Goal: Information Seeking & Learning: Find specific fact

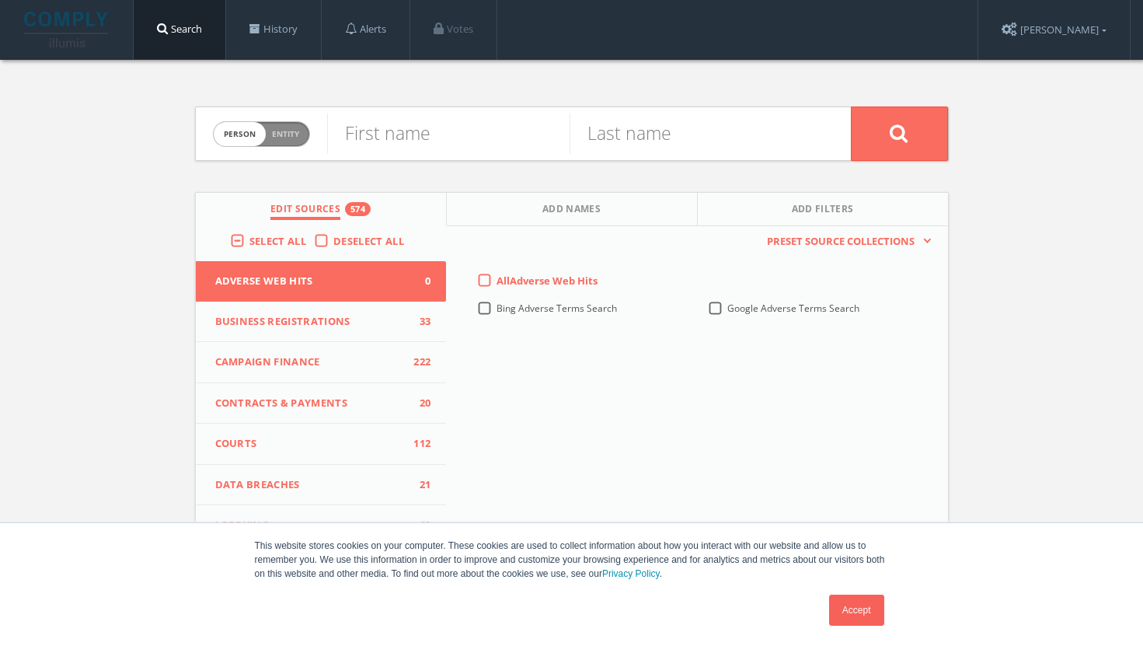
click at [289, 138] on span "Entity" at bounding box center [285, 134] width 27 height 12
checkbox input "true"
click at [408, 132] on input "text" at bounding box center [589, 133] width 524 height 40
type input "American Beverage Association"
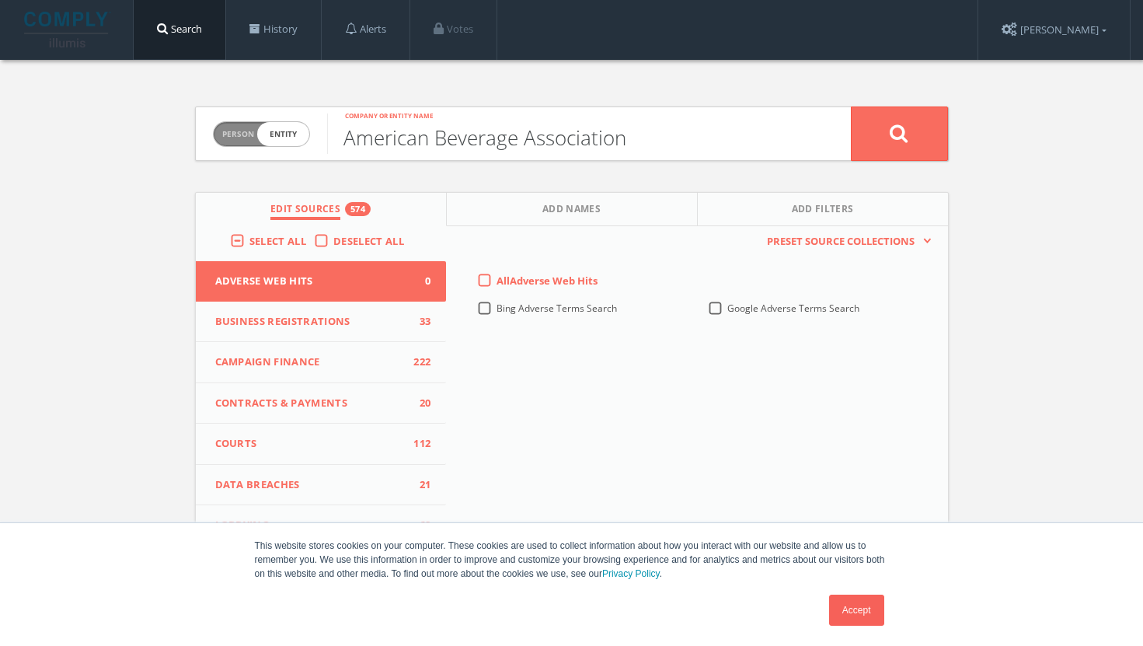
click at [851, 106] on button at bounding box center [899, 133] width 97 height 54
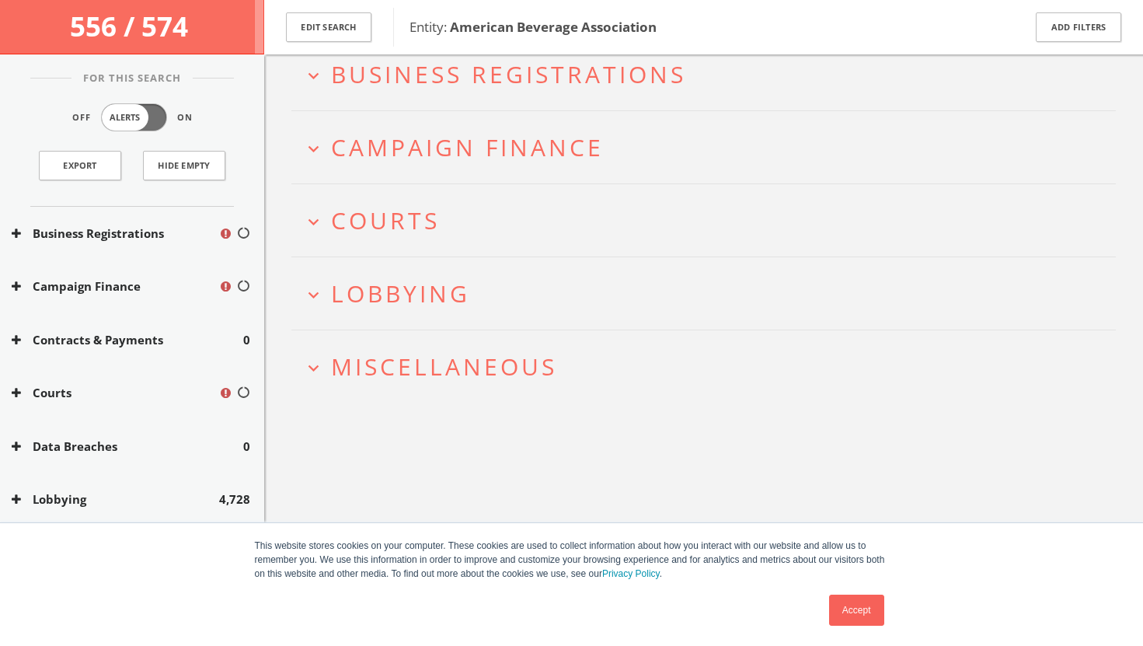
scroll to position [90, 0]
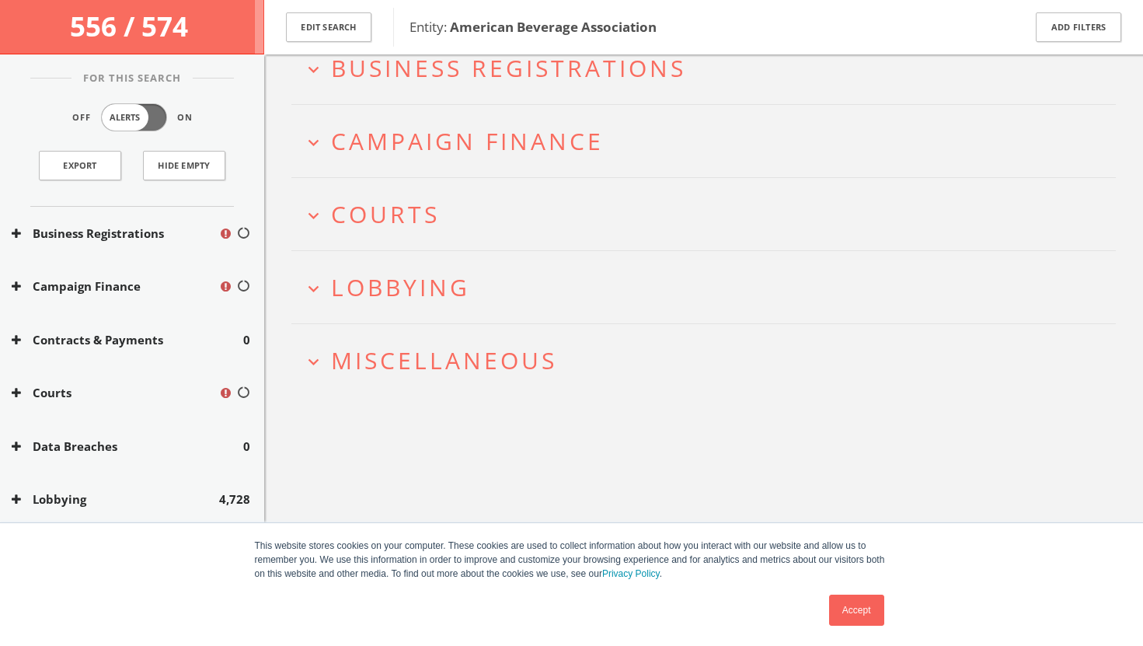
click at [312, 281] on icon "expand_more" at bounding box center [313, 288] width 21 height 21
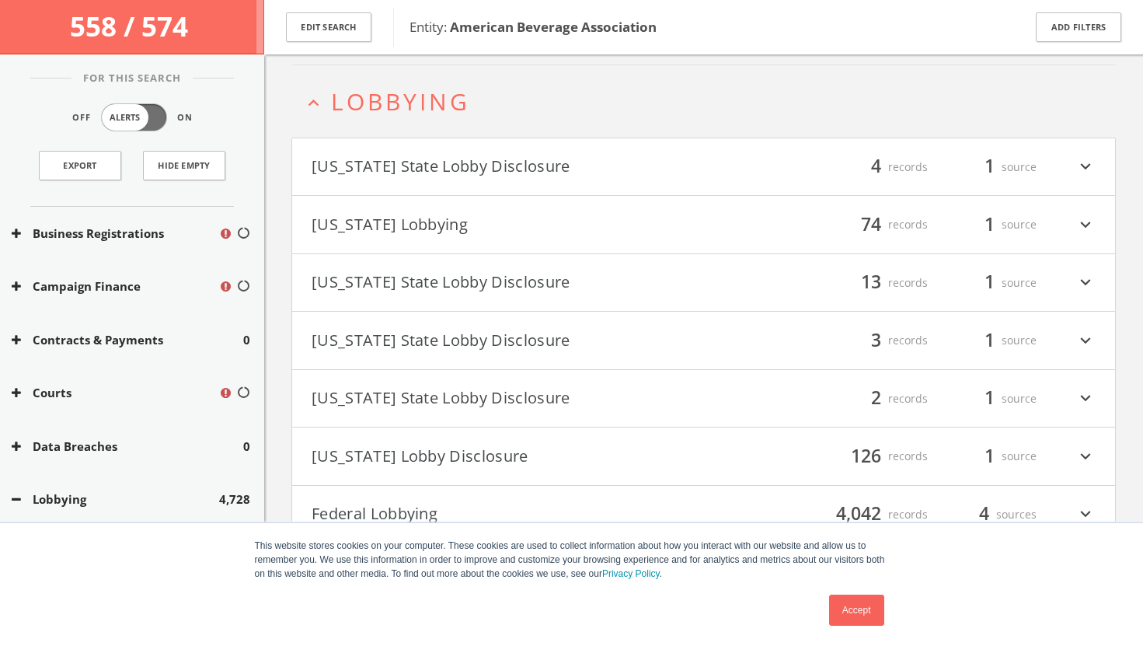
scroll to position [286, 0]
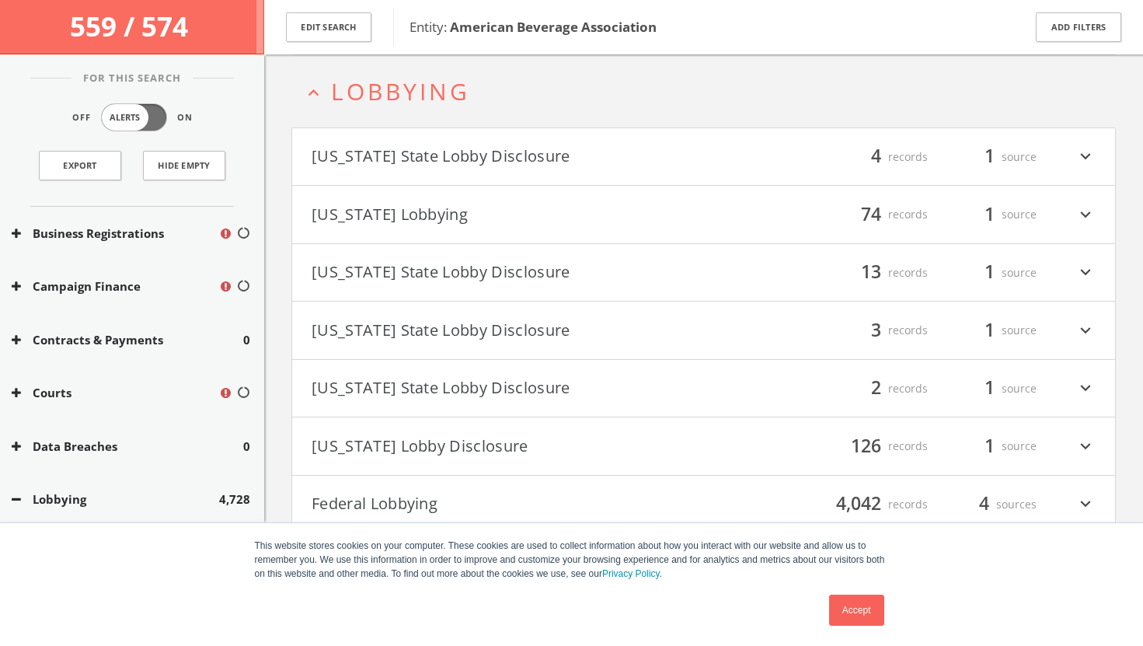
click at [1086, 211] on icon "expand_more" at bounding box center [1085, 214] width 20 height 26
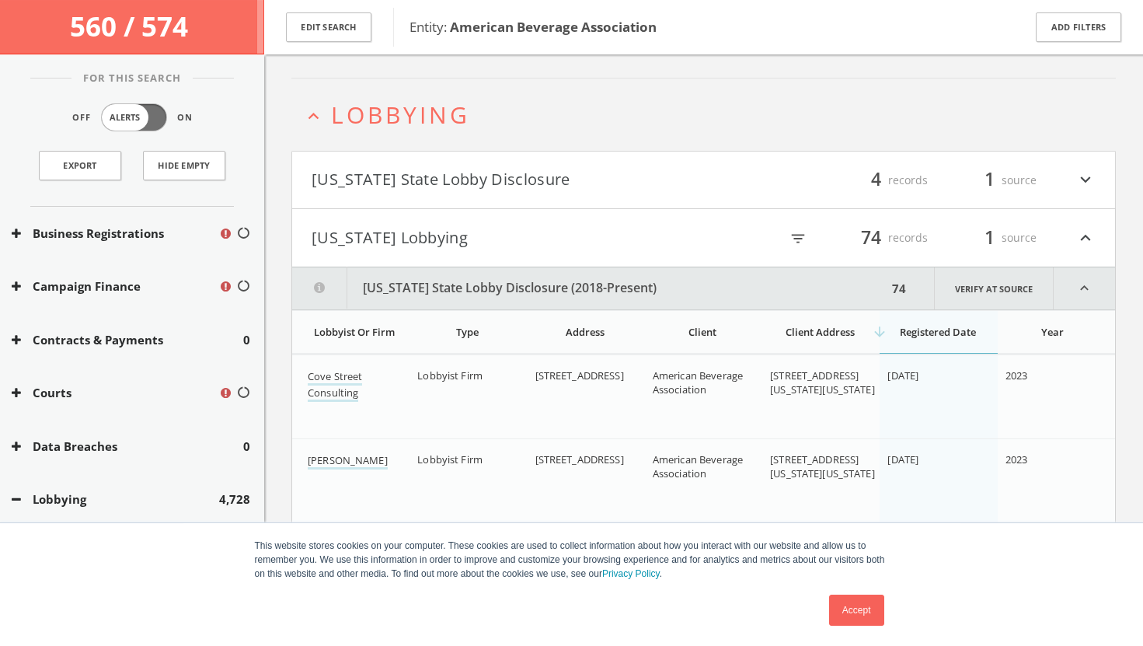
scroll to position [391, 0]
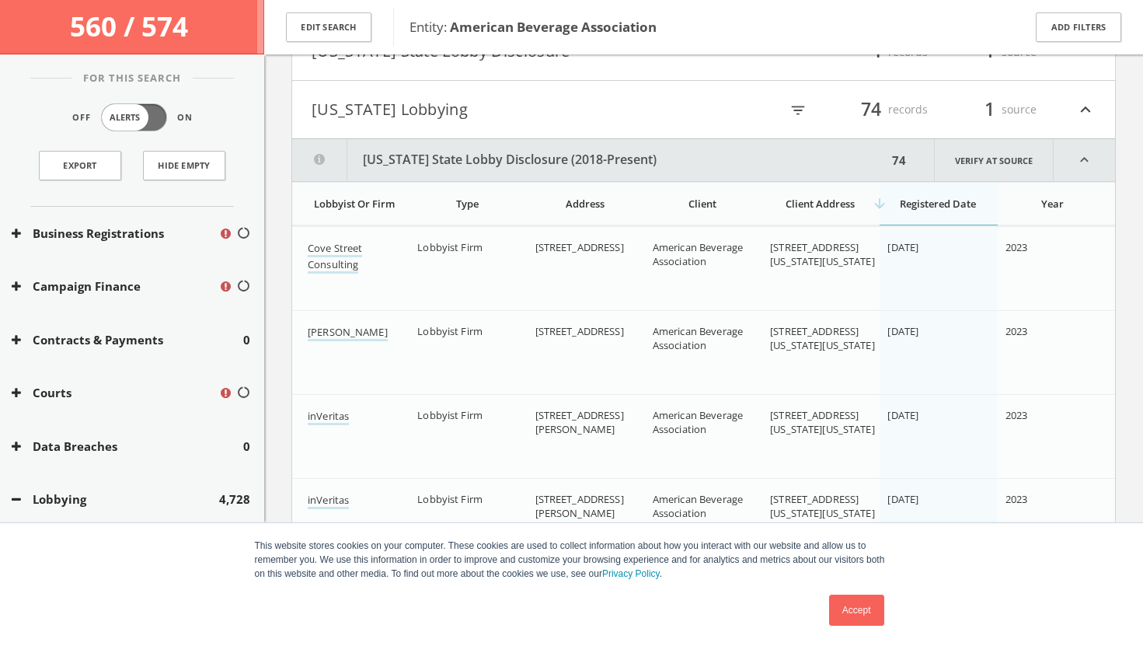
click at [1091, 160] on icon "expand_less" at bounding box center [1084, 160] width 61 height 42
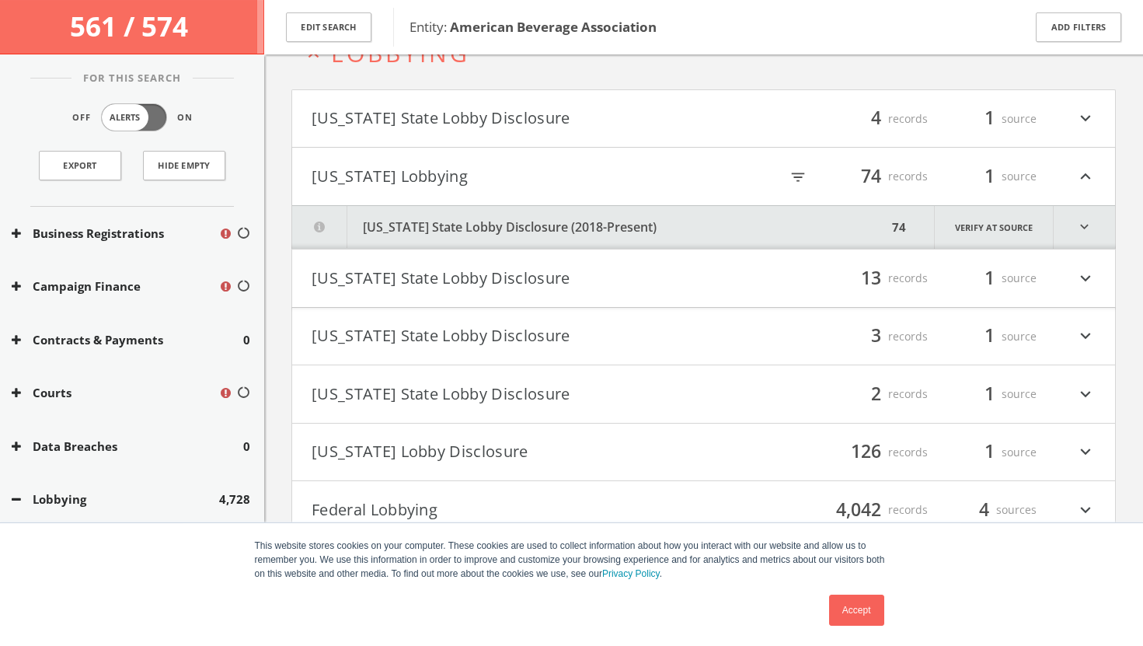
scroll to position [320, 0]
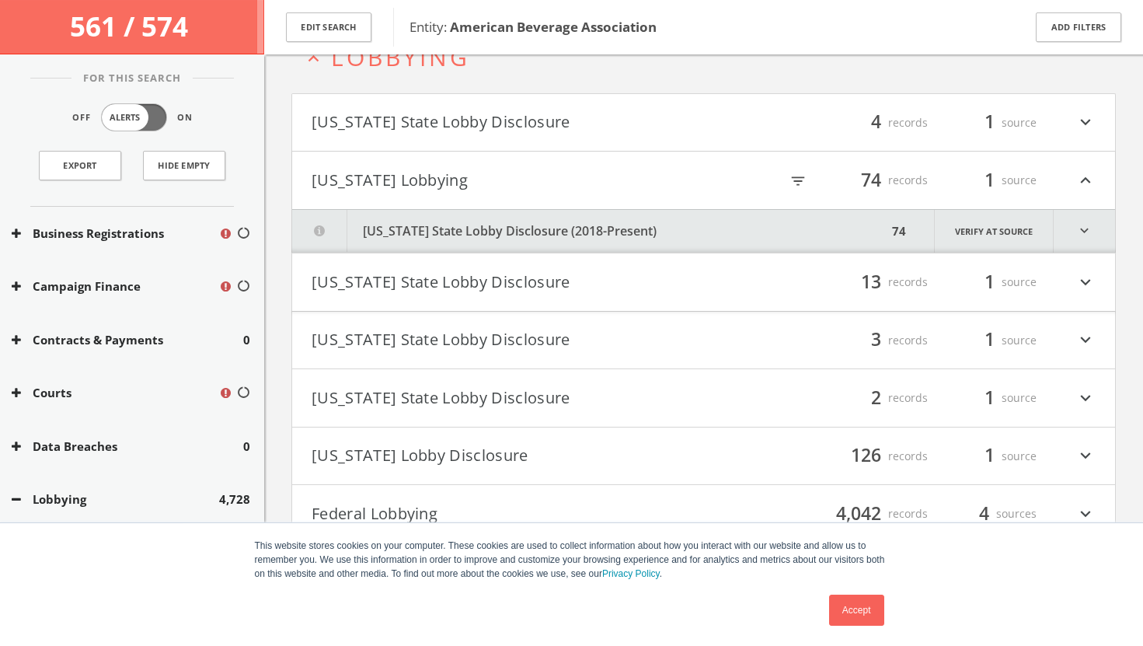
click at [1080, 118] on icon "expand_more" at bounding box center [1085, 123] width 20 height 26
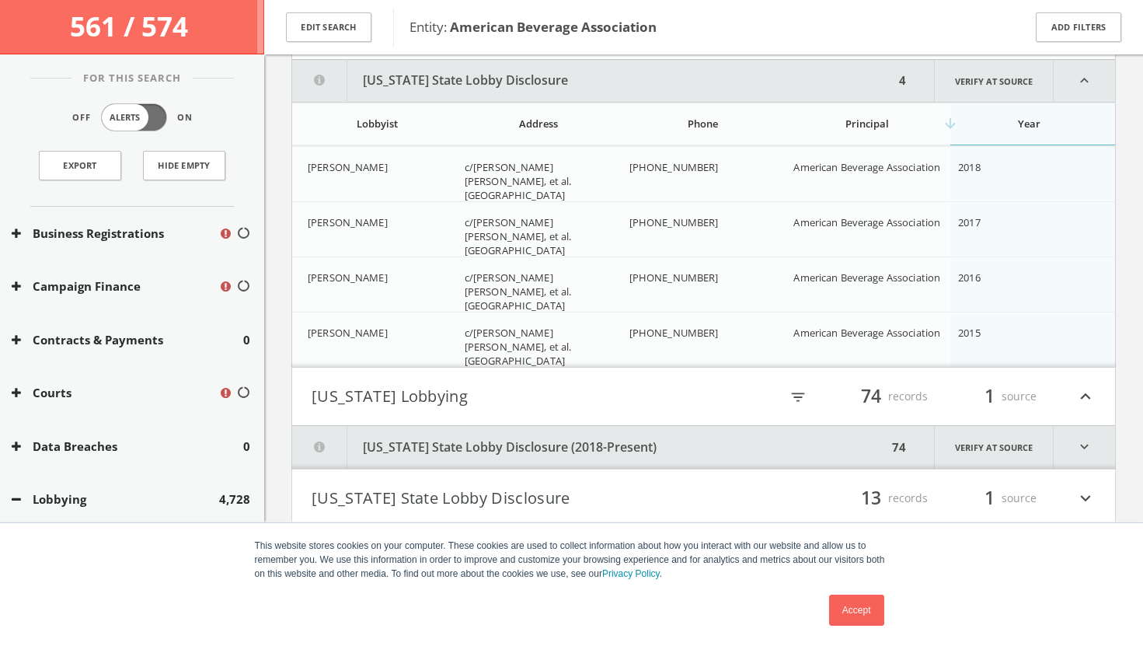
scroll to position [416, 0]
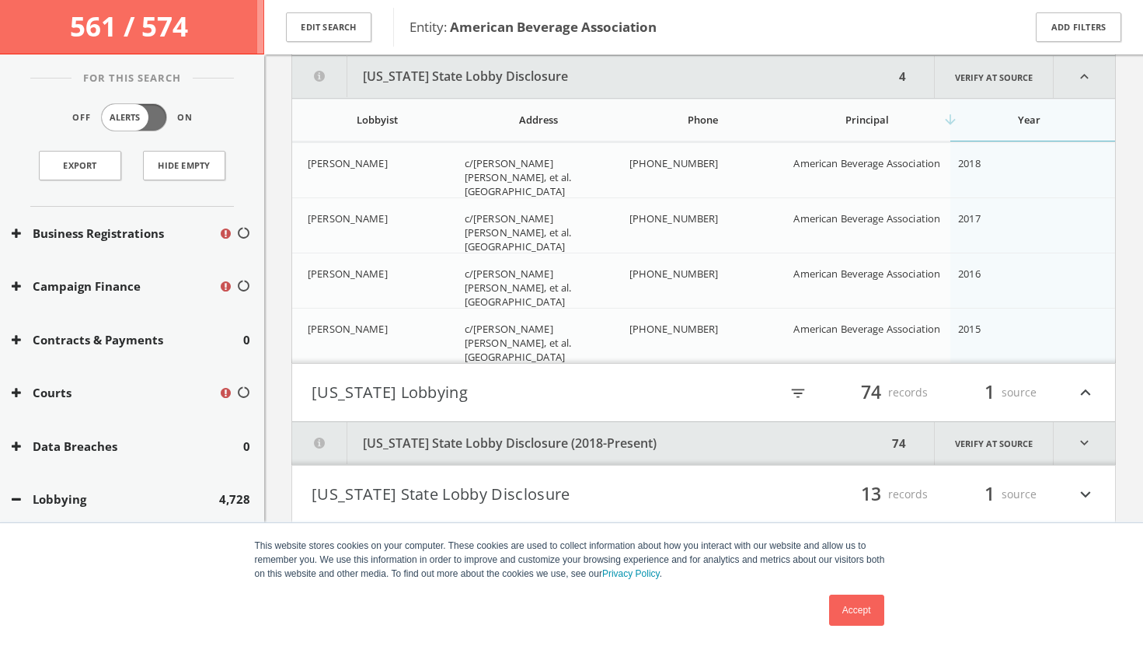
click at [1082, 89] on icon "expand_less" at bounding box center [1084, 77] width 61 height 42
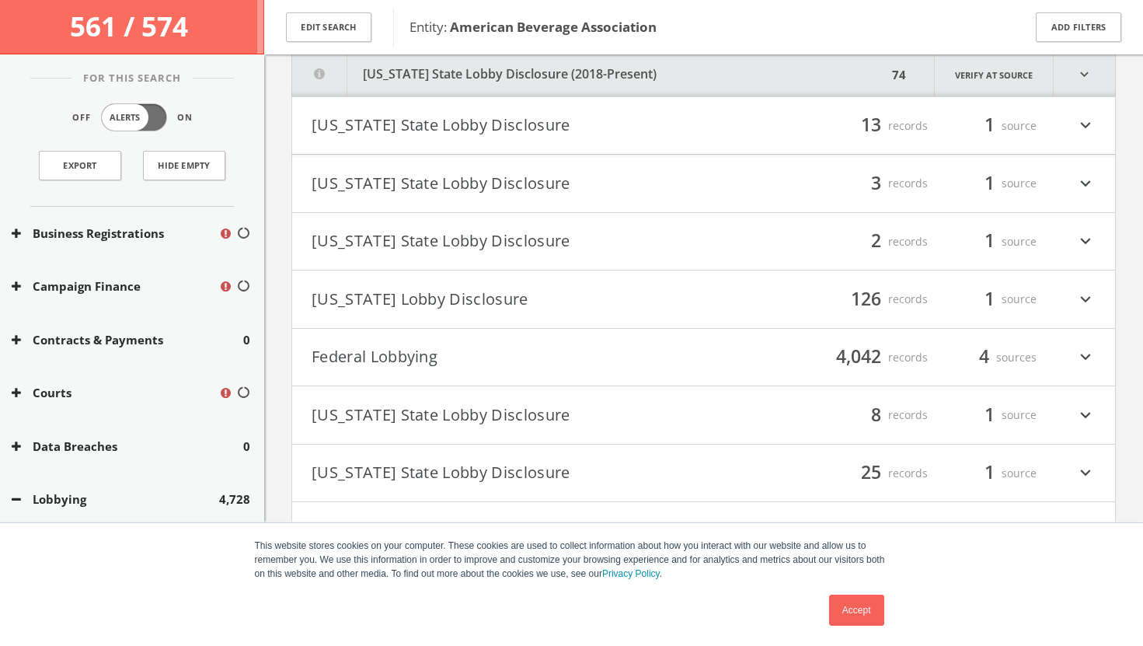
scroll to position [522, 0]
click at [1082, 354] on icon "expand_more" at bounding box center [1085, 356] width 20 height 26
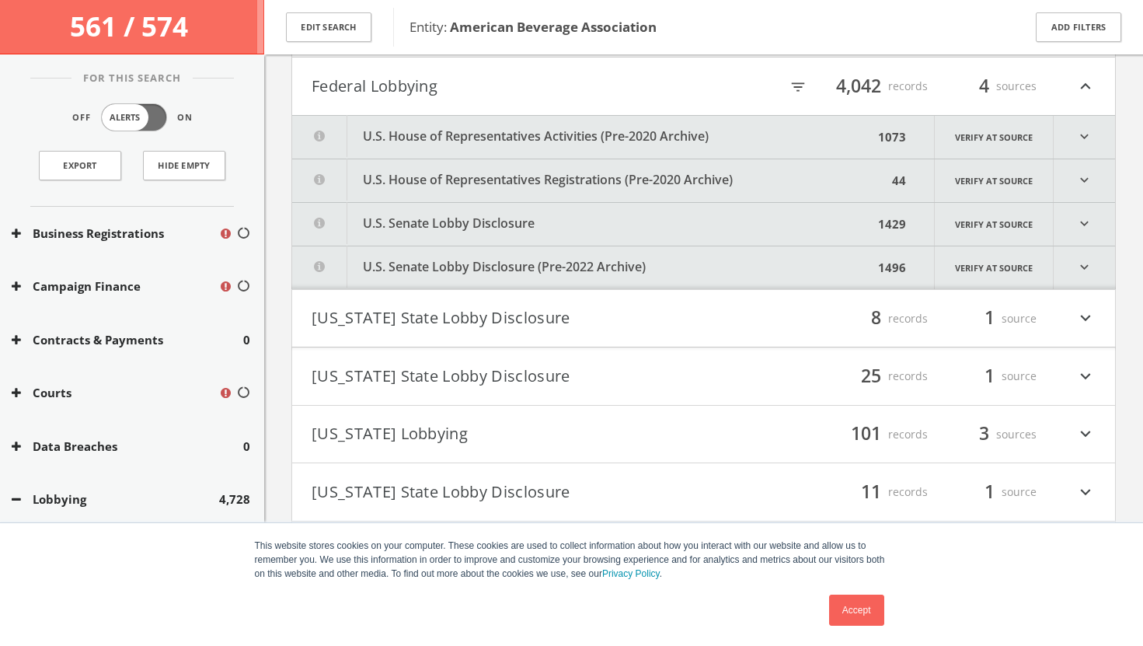
scroll to position [793, 0]
click at [1081, 228] on icon "expand_more" at bounding box center [1084, 222] width 61 height 43
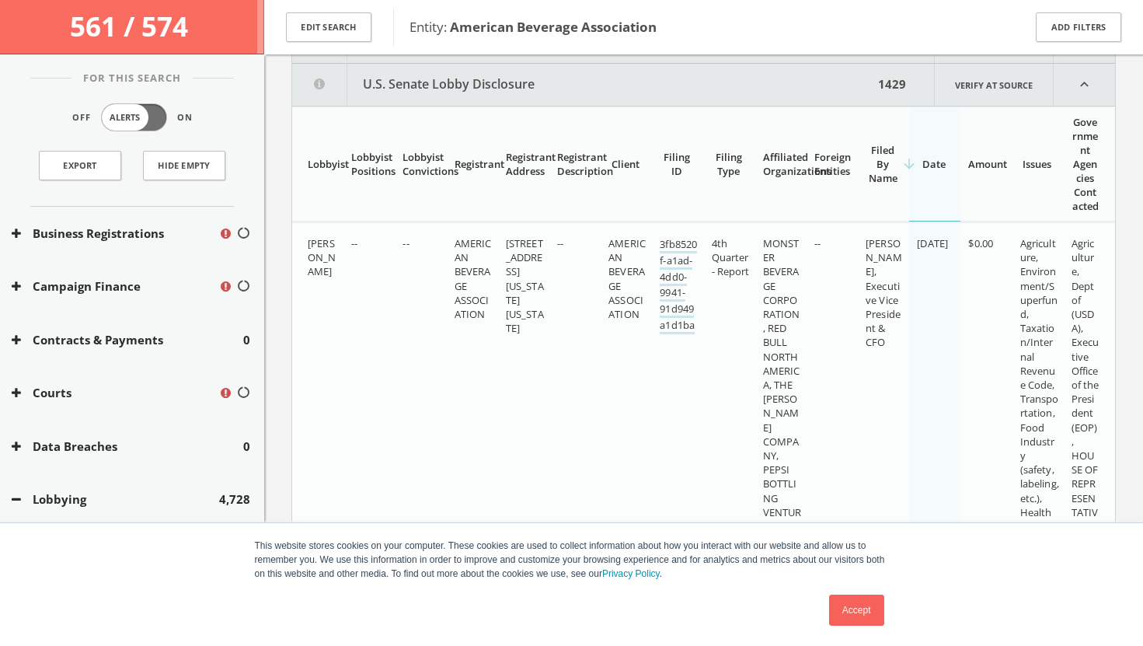
scroll to position [939, 0]
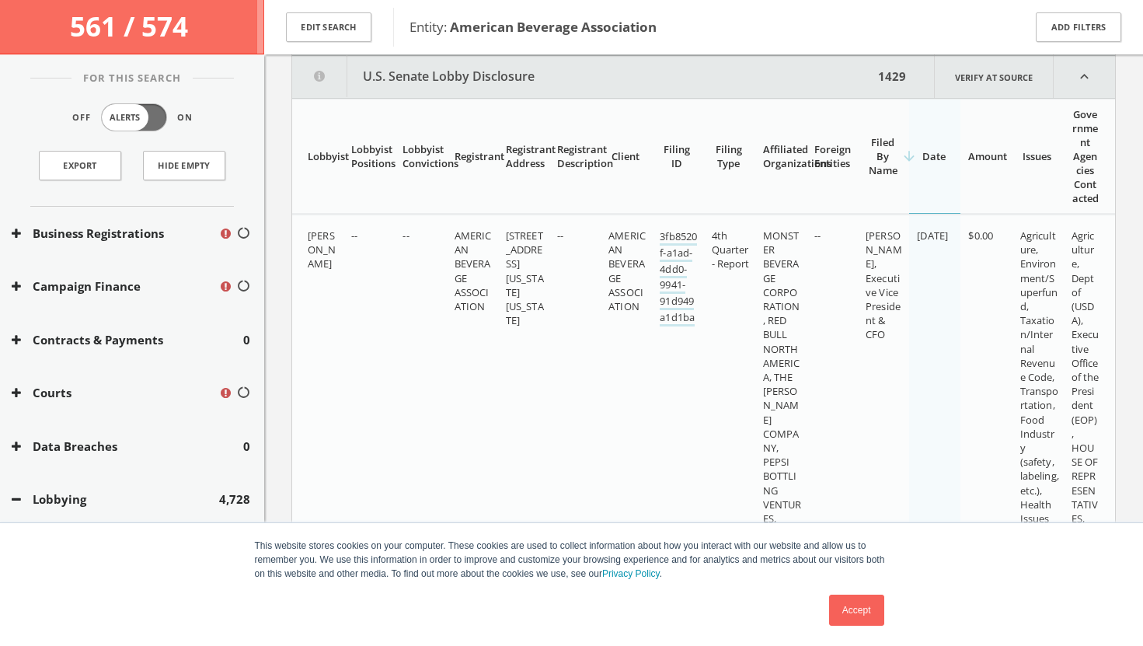
click at [1084, 85] on icon "expand_less" at bounding box center [1084, 77] width 61 height 42
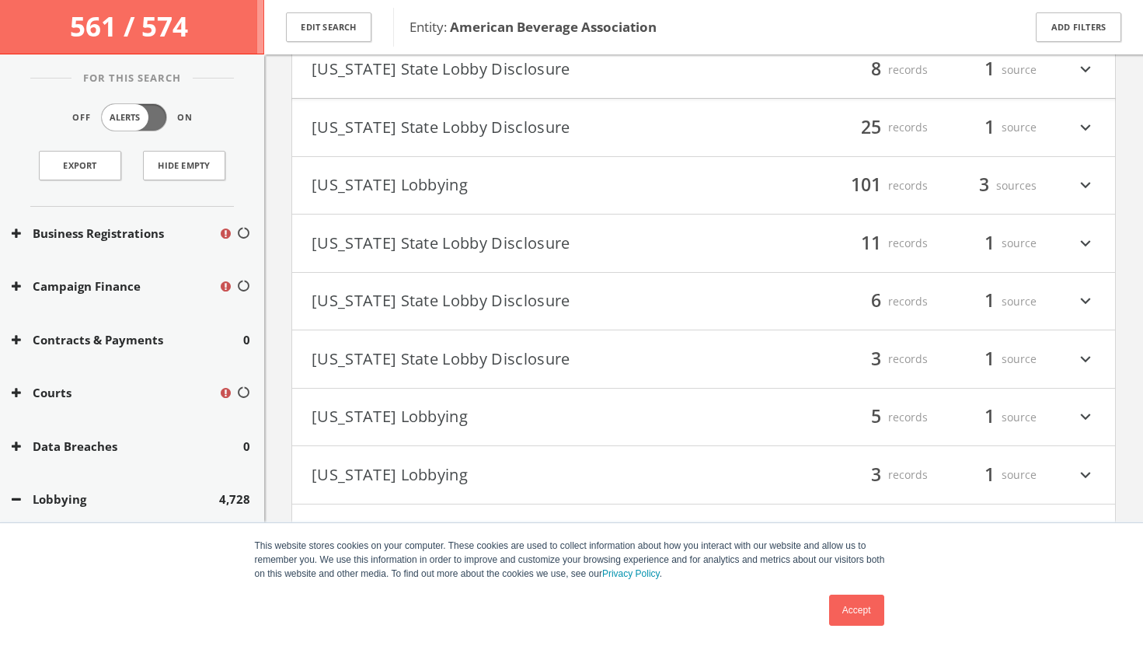
scroll to position [1086, 0]
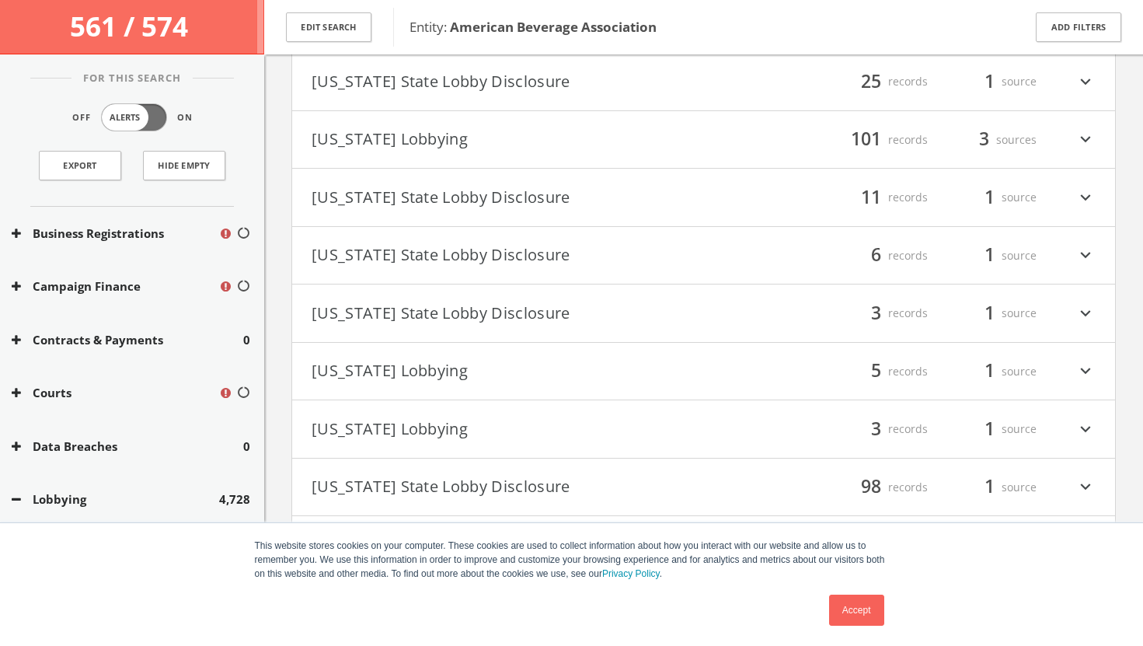
click at [1082, 262] on icon "expand_more" at bounding box center [1085, 255] width 20 height 26
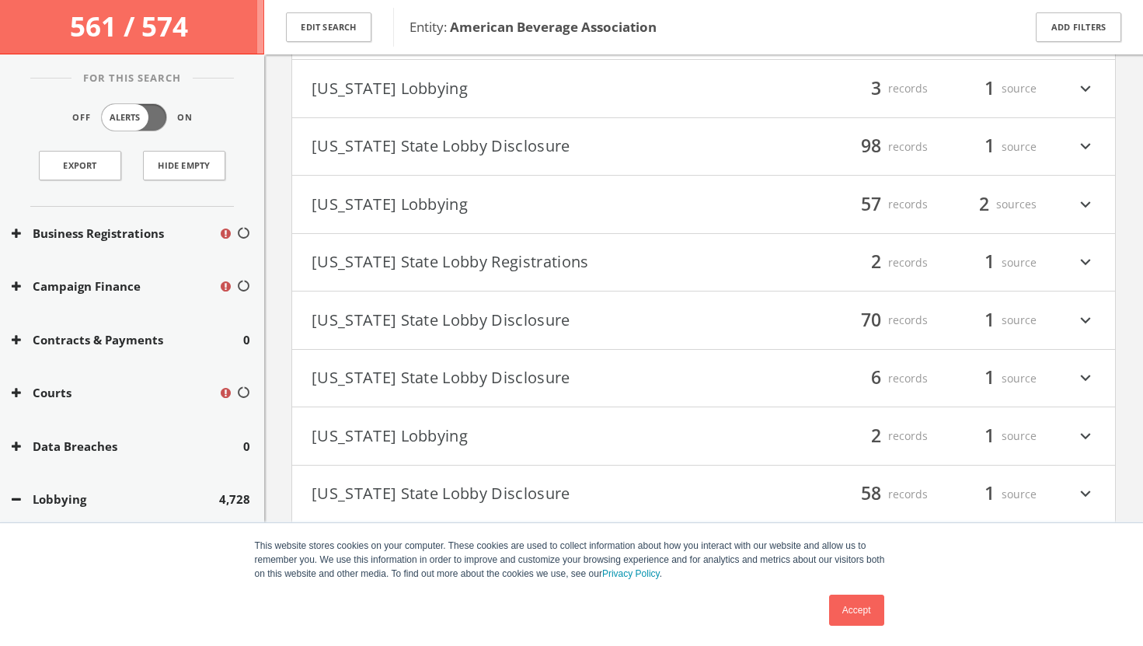
scroll to position [1845, 0]
click at [1091, 201] on icon "expand_more" at bounding box center [1085, 205] width 20 height 26
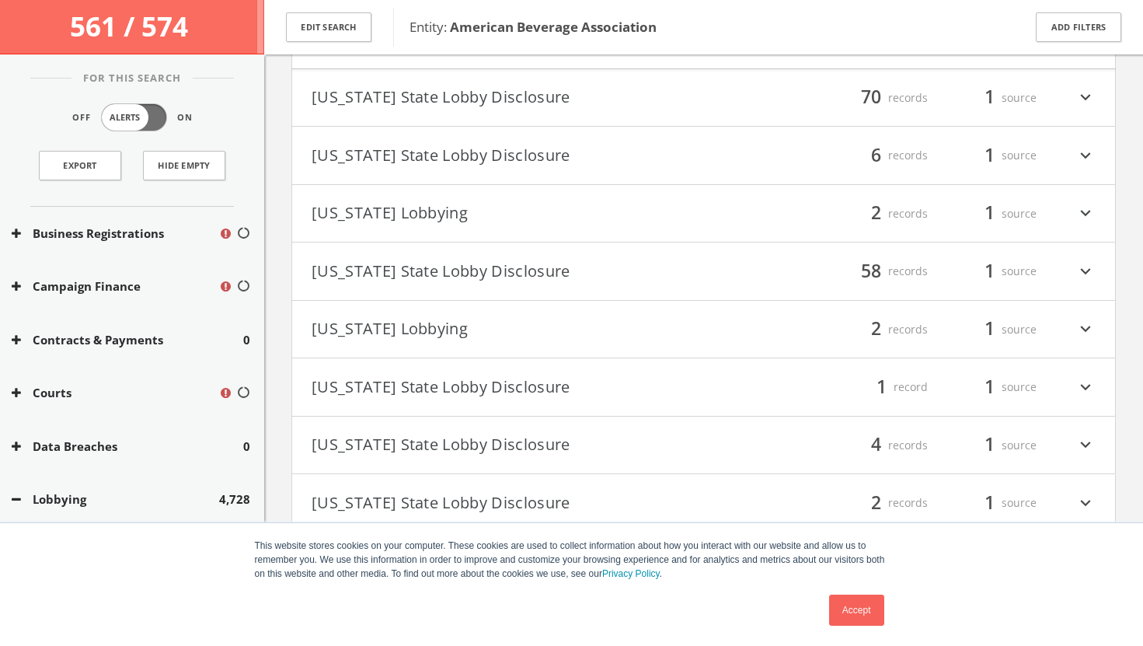
scroll to position [2169, 0]
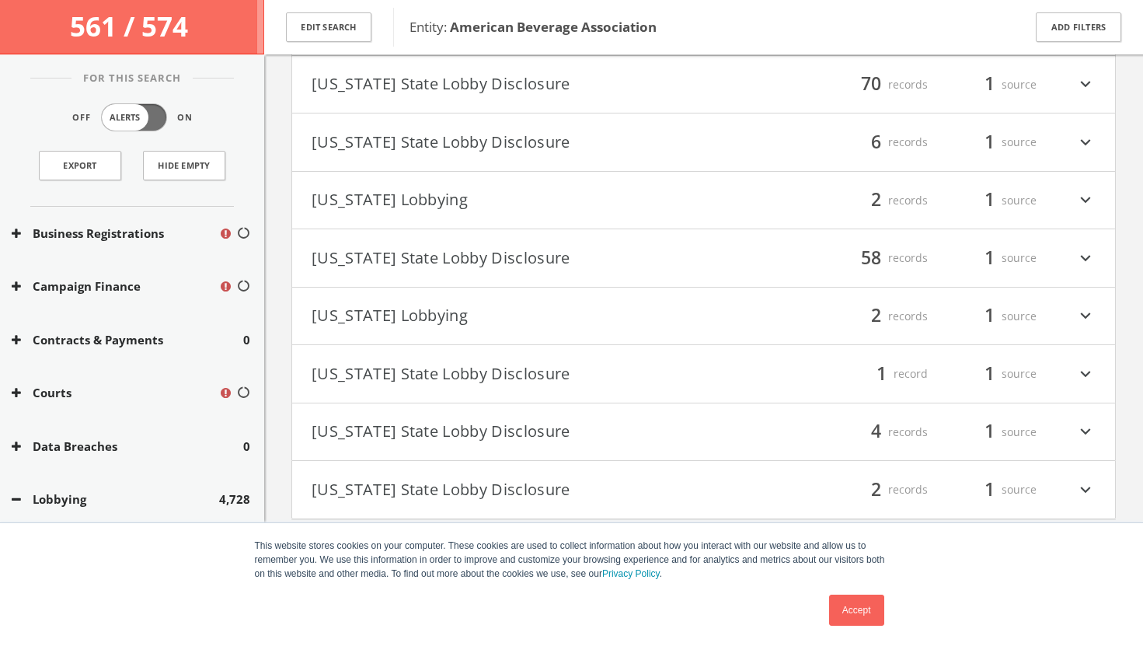
click at [1088, 317] on icon "expand_more" at bounding box center [1085, 316] width 20 height 26
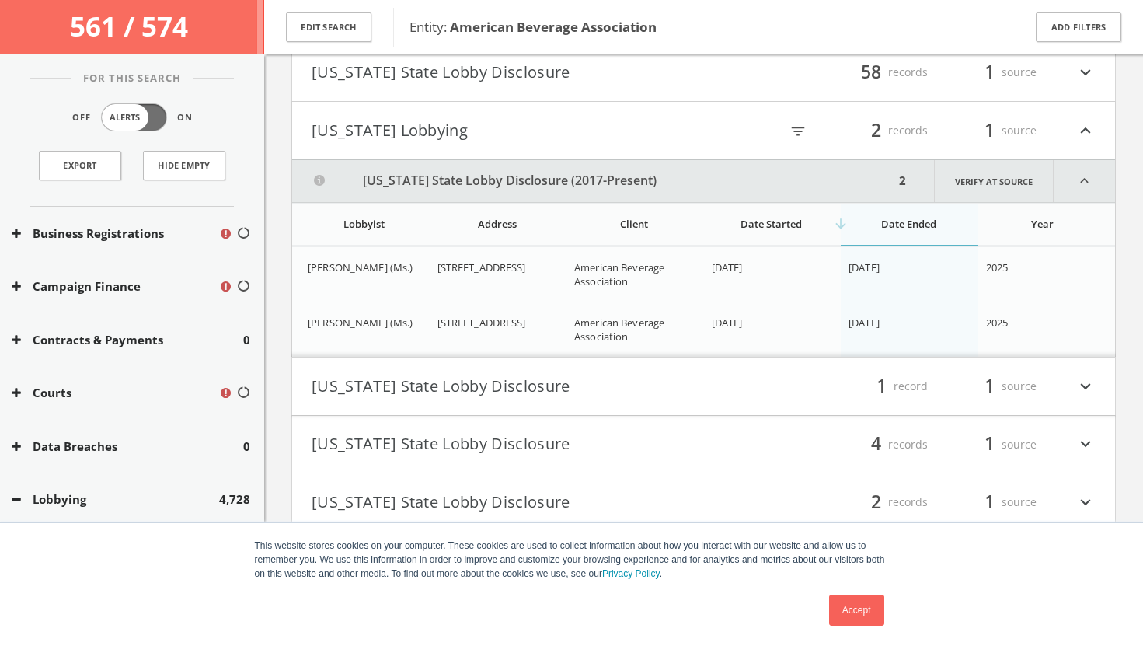
scroll to position [2367, 0]
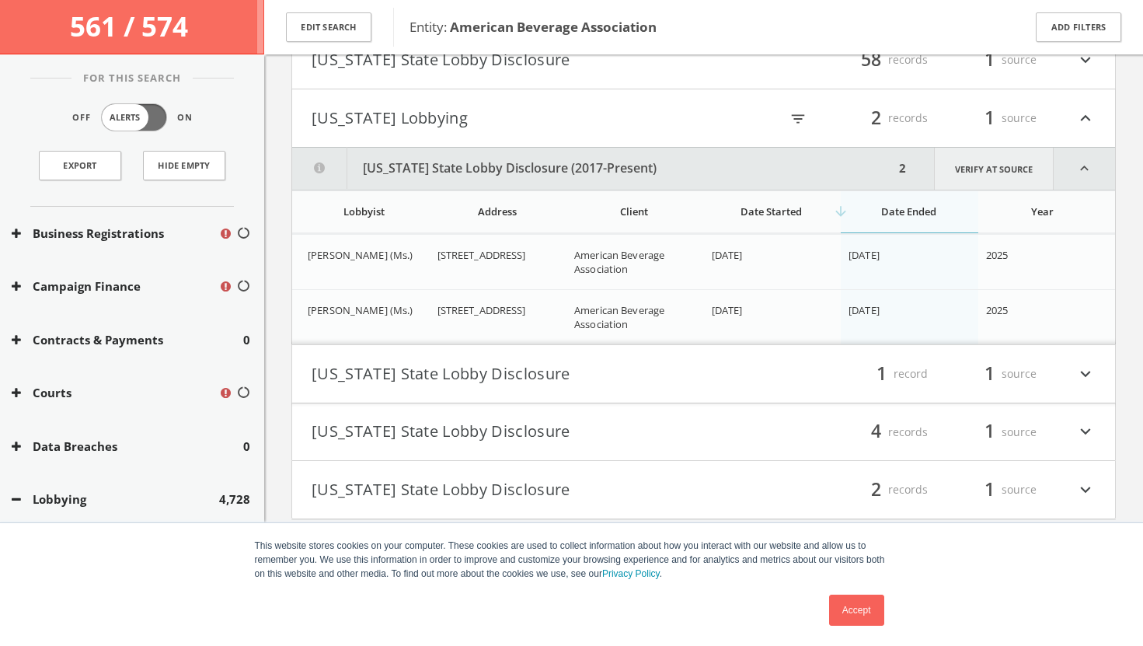
click at [964, 173] on link "Verify at source" at bounding box center [994, 169] width 120 height 42
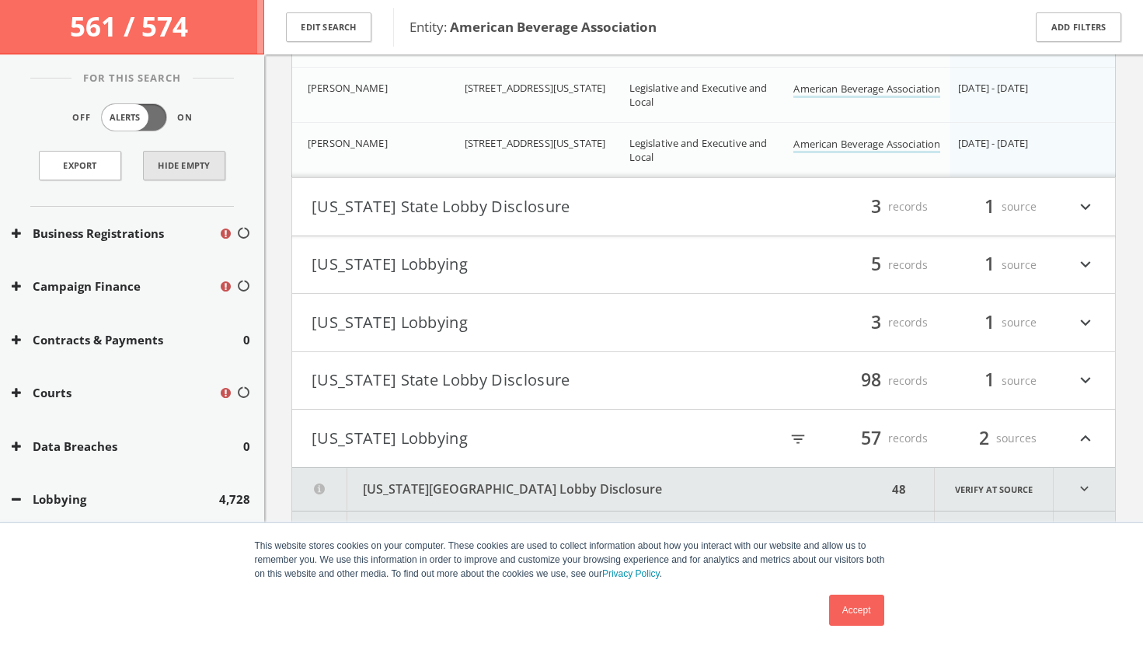
scroll to position [1472, 0]
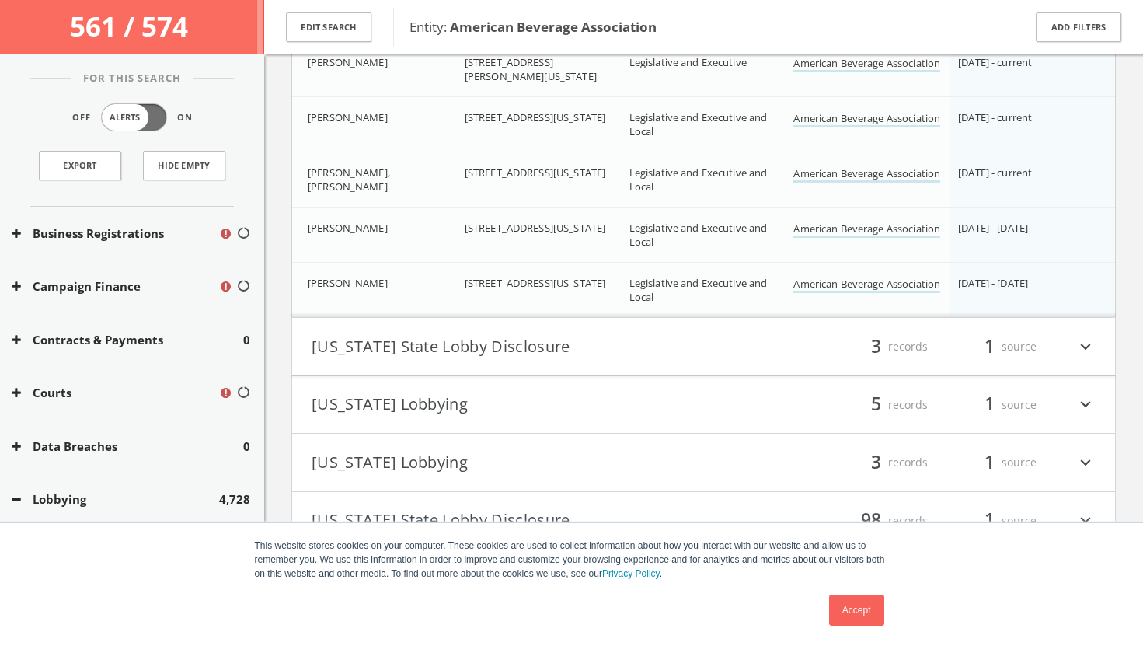
click at [19, 284] on icon at bounding box center [16, 286] width 9 height 12
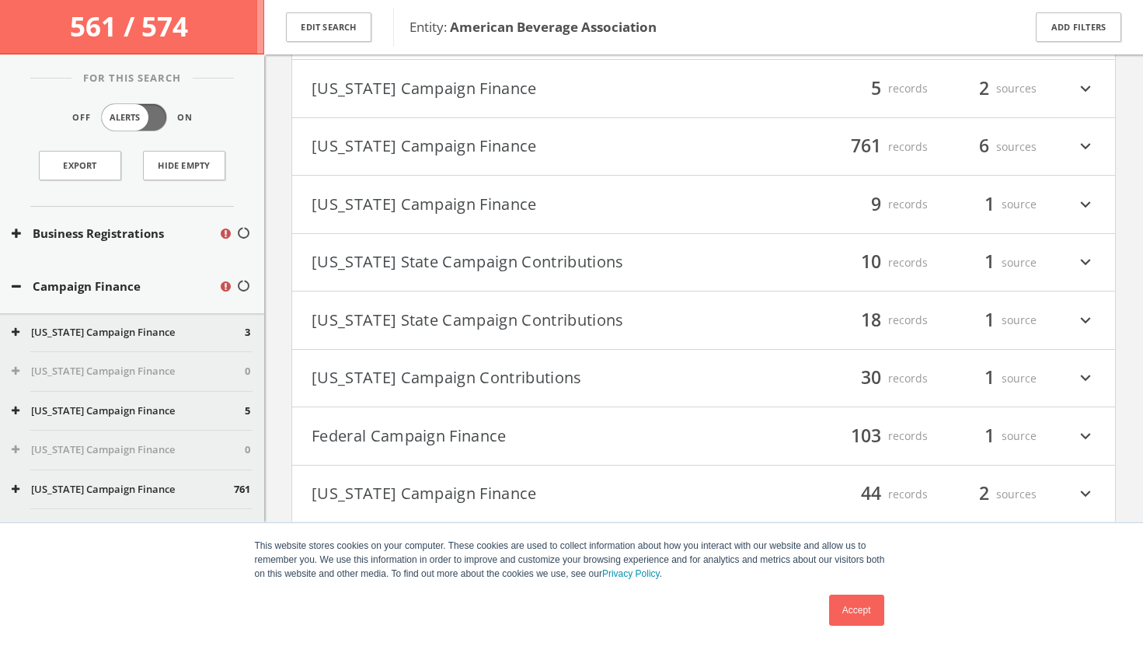
scroll to position [124, 0]
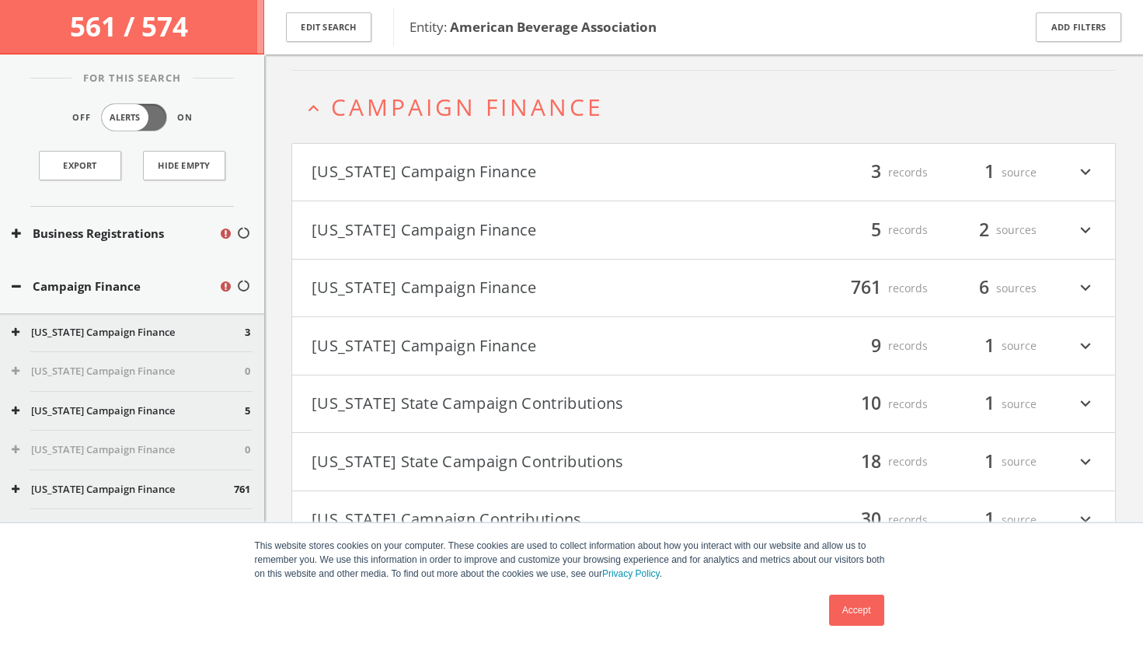
click at [391, 228] on button "[US_STATE] Campaign Finance" at bounding box center [508, 230] width 392 height 26
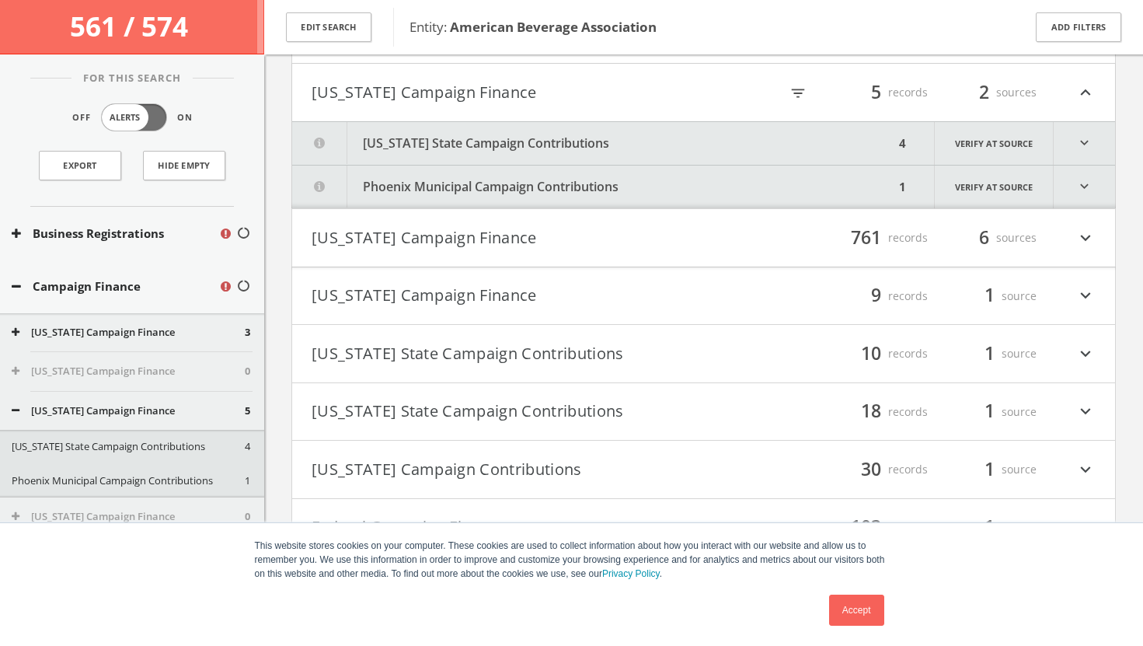
scroll to position [270, 0]
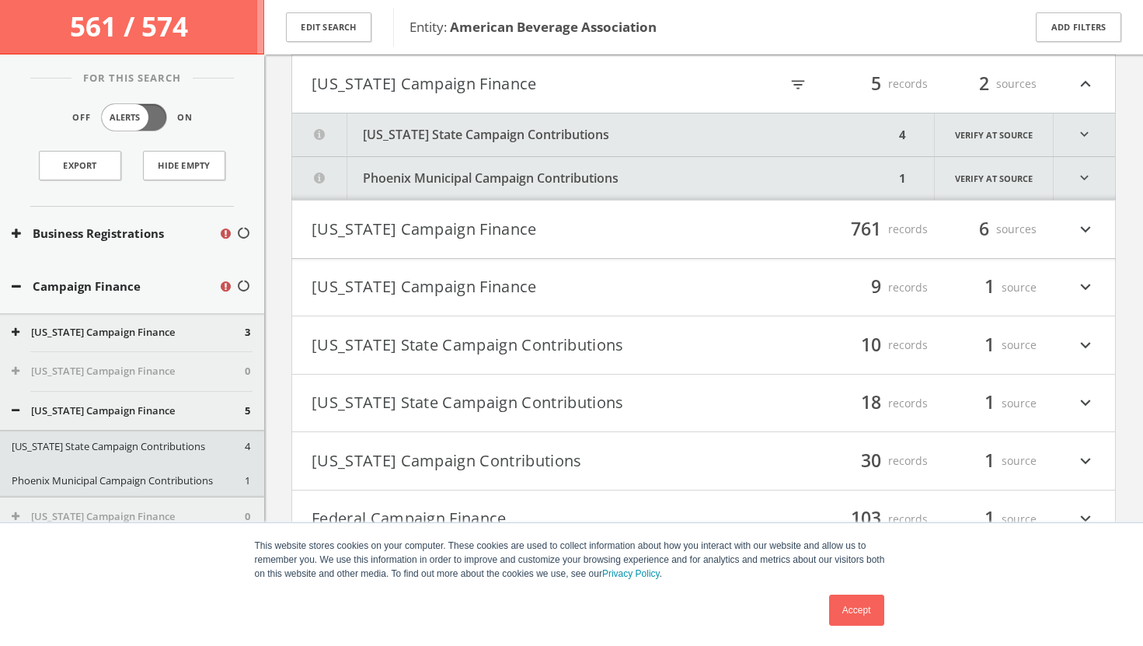
click at [1082, 134] on icon "expand_more" at bounding box center [1084, 134] width 61 height 43
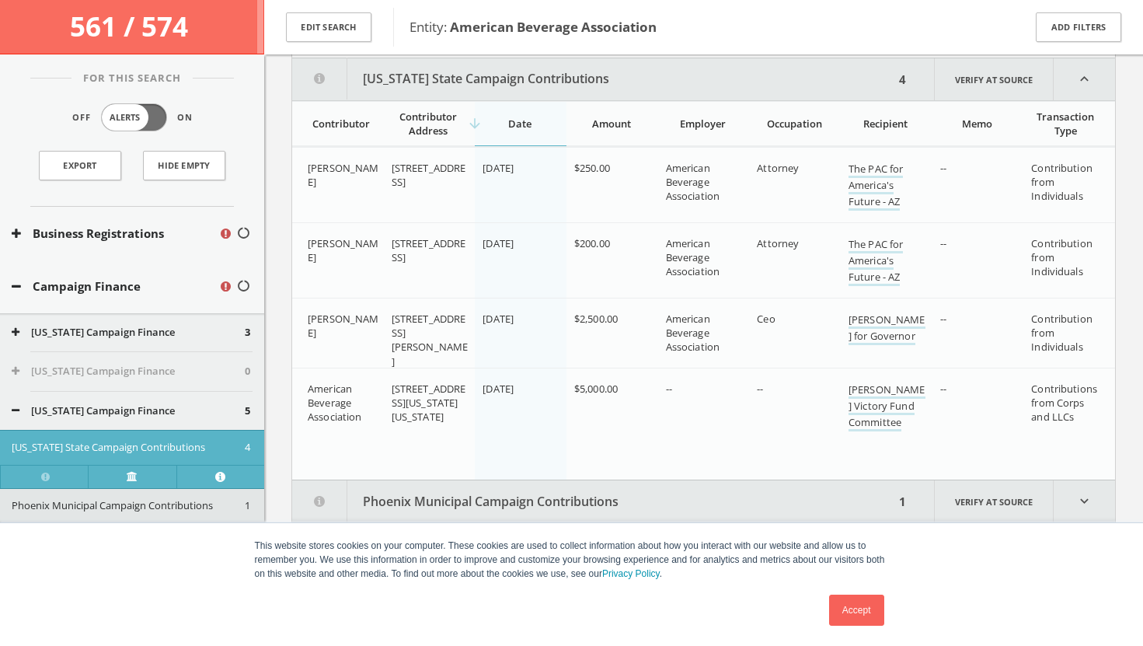
scroll to position [329, 0]
click at [1085, 84] on icon "expand_less" at bounding box center [1084, 76] width 61 height 42
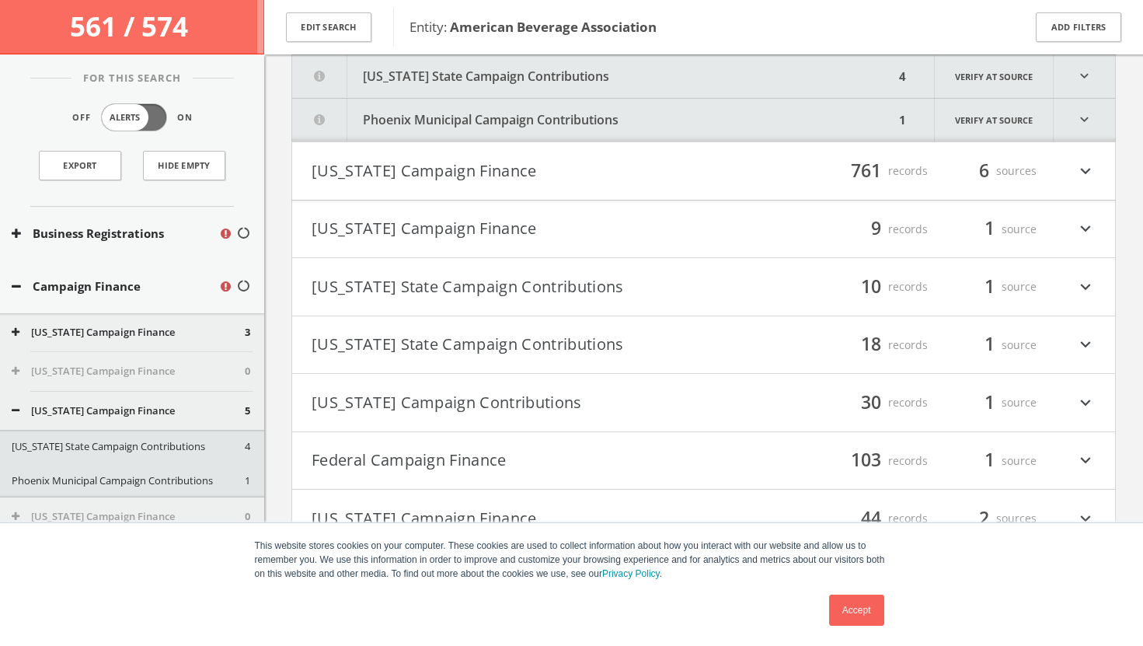
click at [1085, 116] on icon "expand_more" at bounding box center [1084, 120] width 61 height 43
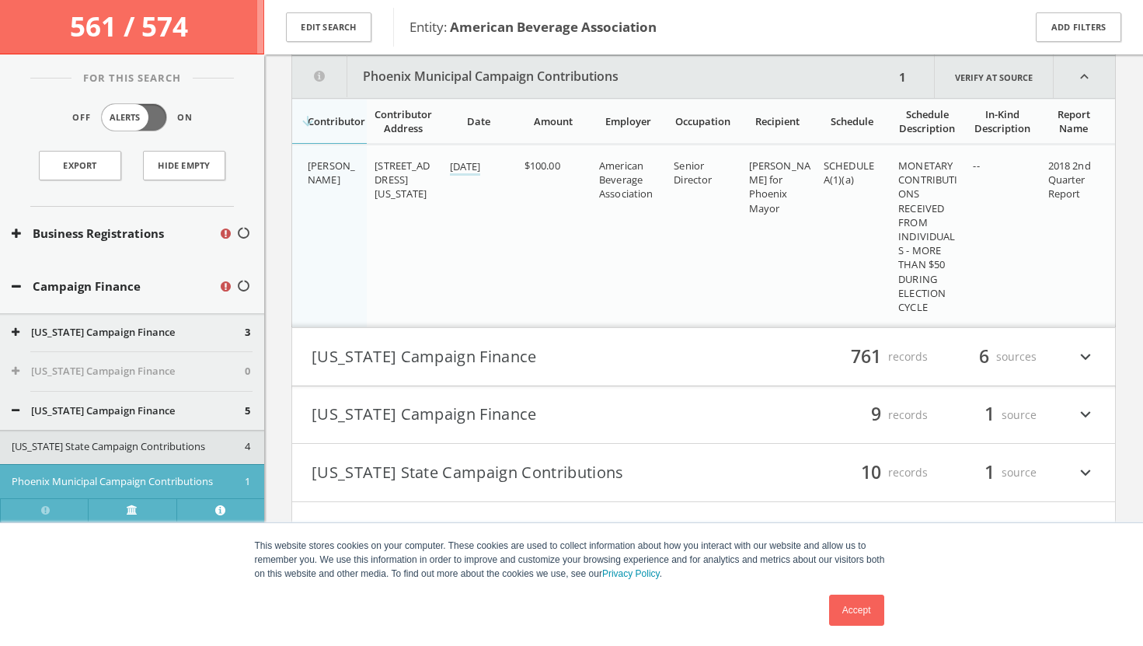
scroll to position [372, 0]
click at [1085, 85] on icon "expand_less" at bounding box center [1084, 76] width 61 height 42
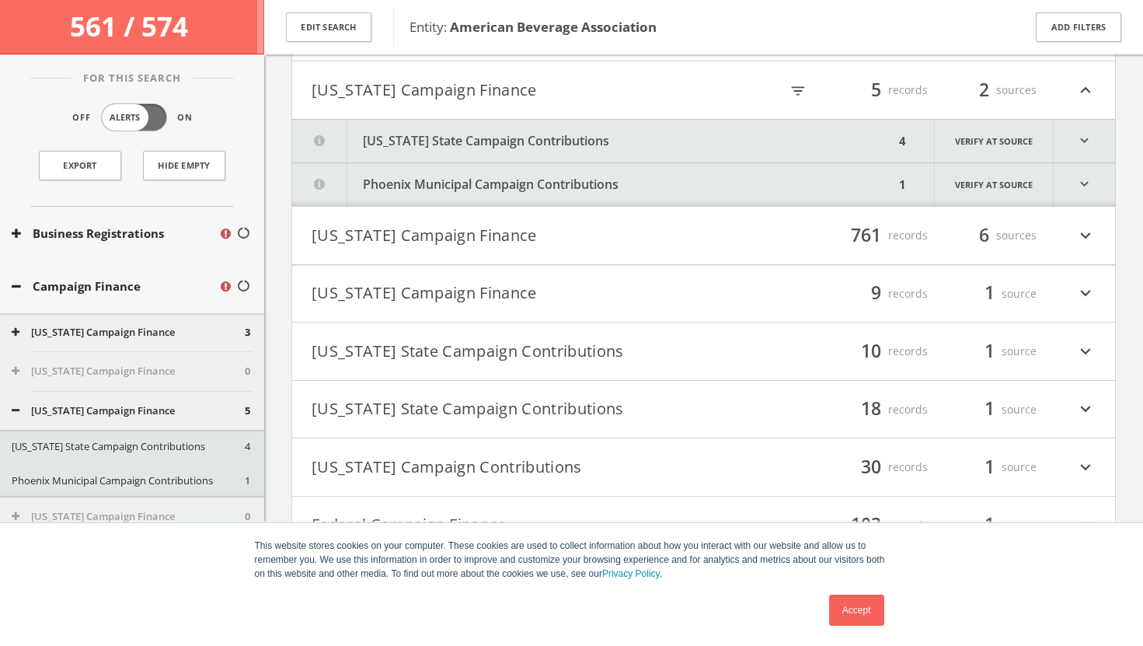
scroll to position [19, 0]
